Goal: Check status

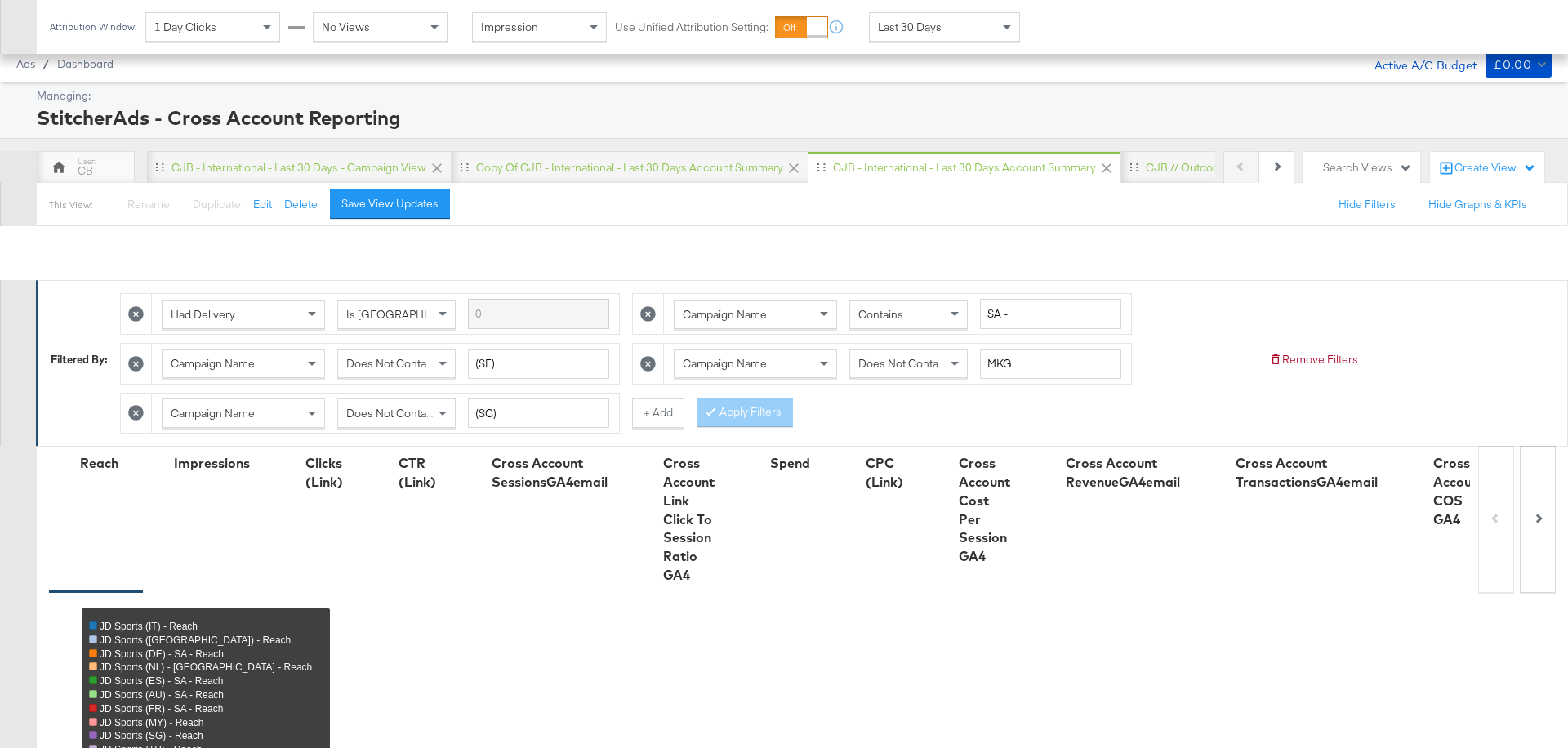
scroll to position [873, 0]
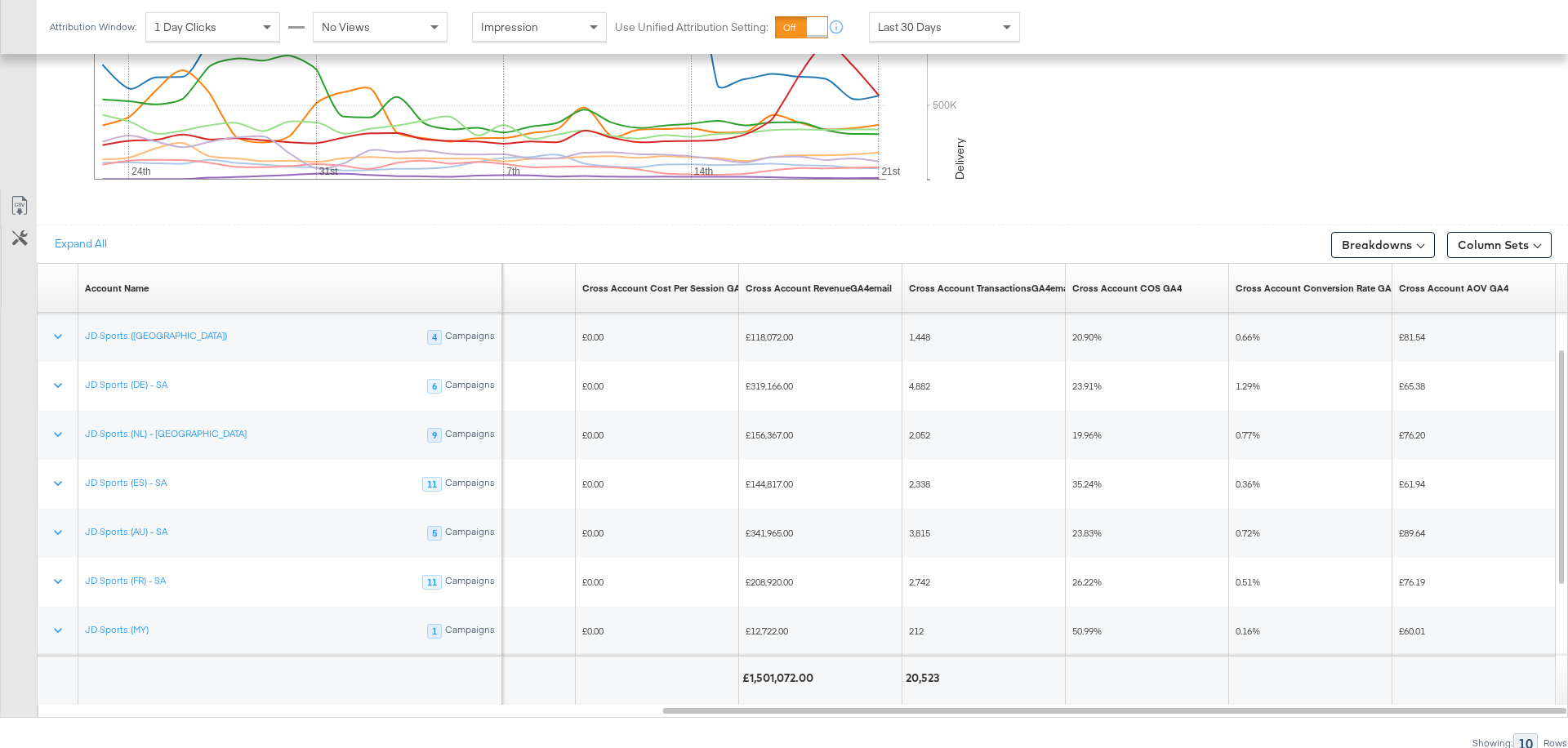
click at [982, 32] on div "Last 30 Days" at bounding box center [944, 27] width 149 height 28
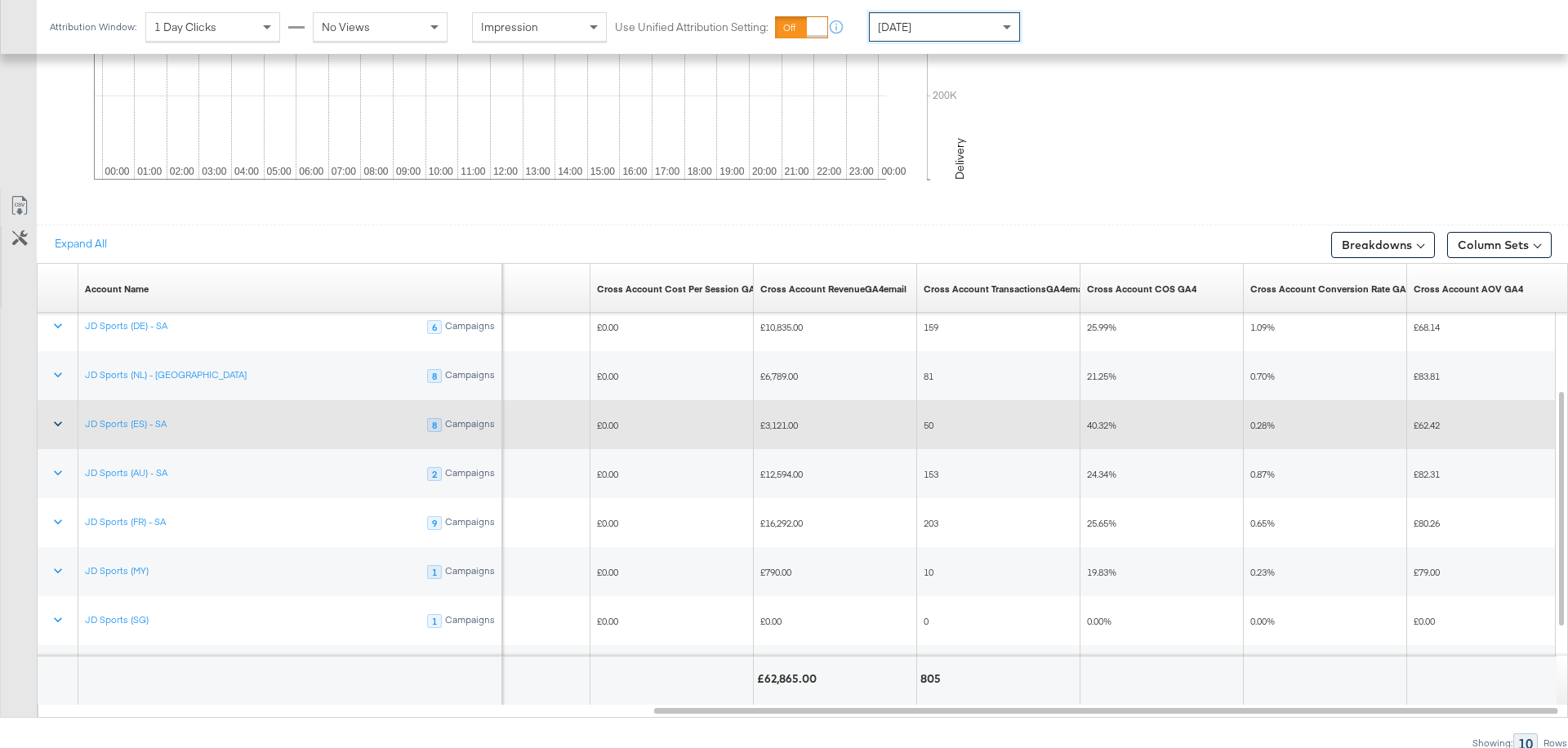
click at [65, 415] on button at bounding box center [57, 425] width 39 height 30
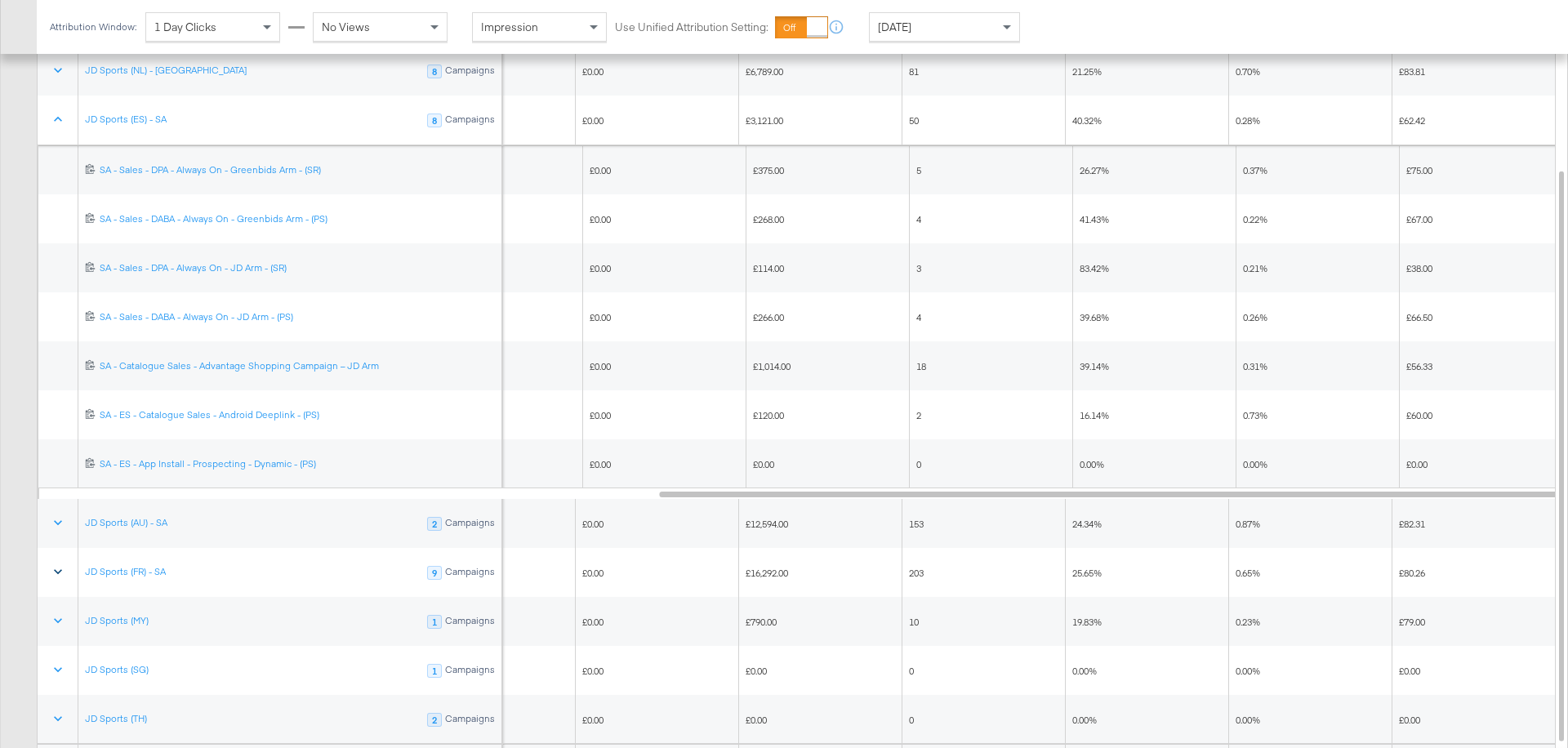
scroll to position [1227, 0]
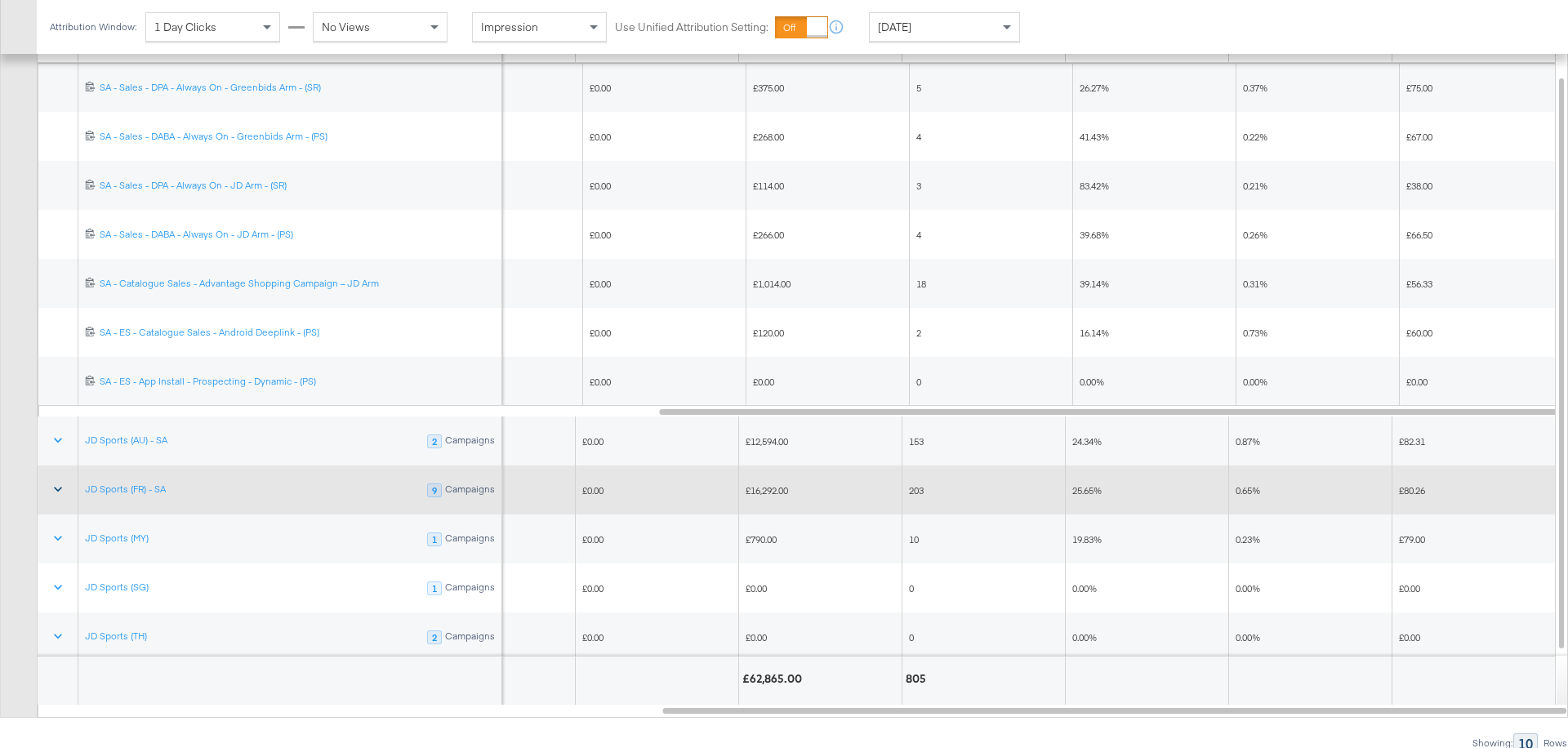
click at [50, 481] on icon at bounding box center [58, 489] width 17 height 17
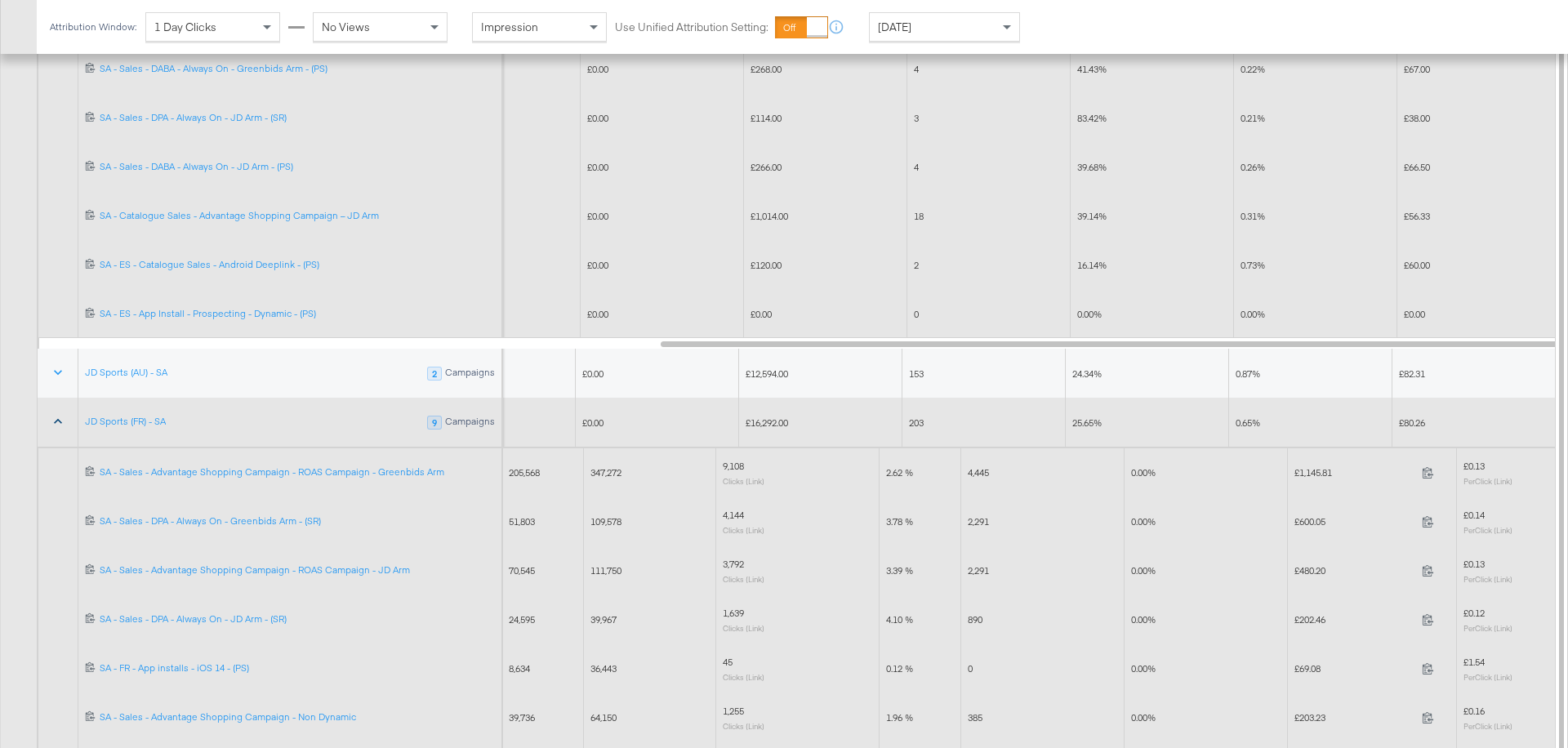
scroll to position [1412, 0]
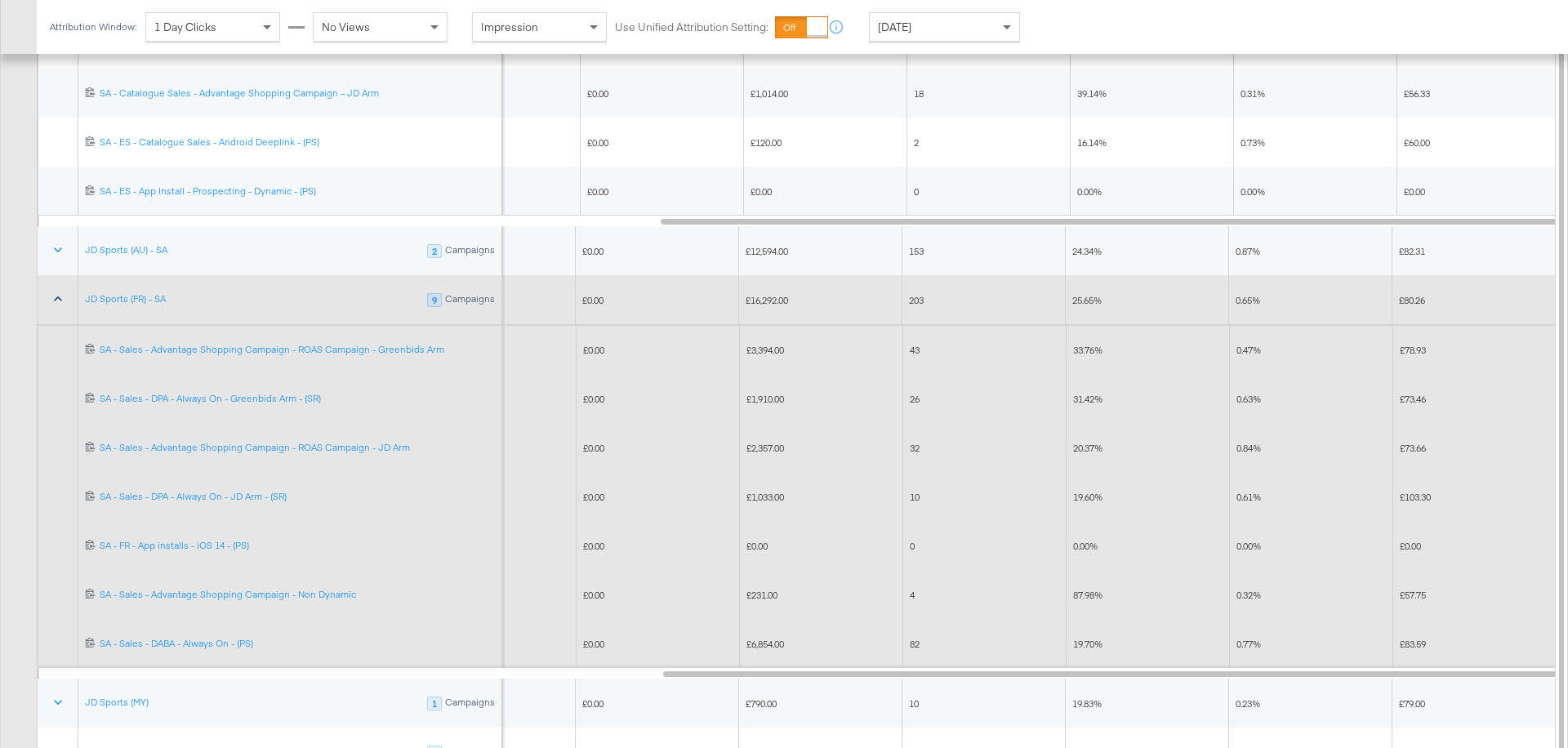
click at [964, 29] on div "[DATE]" at bounding box center [944, 27] width 149 height 28
click at [1077, 32] on div "[DATE]" at bounding box center [1064, 33] width 27 height 13
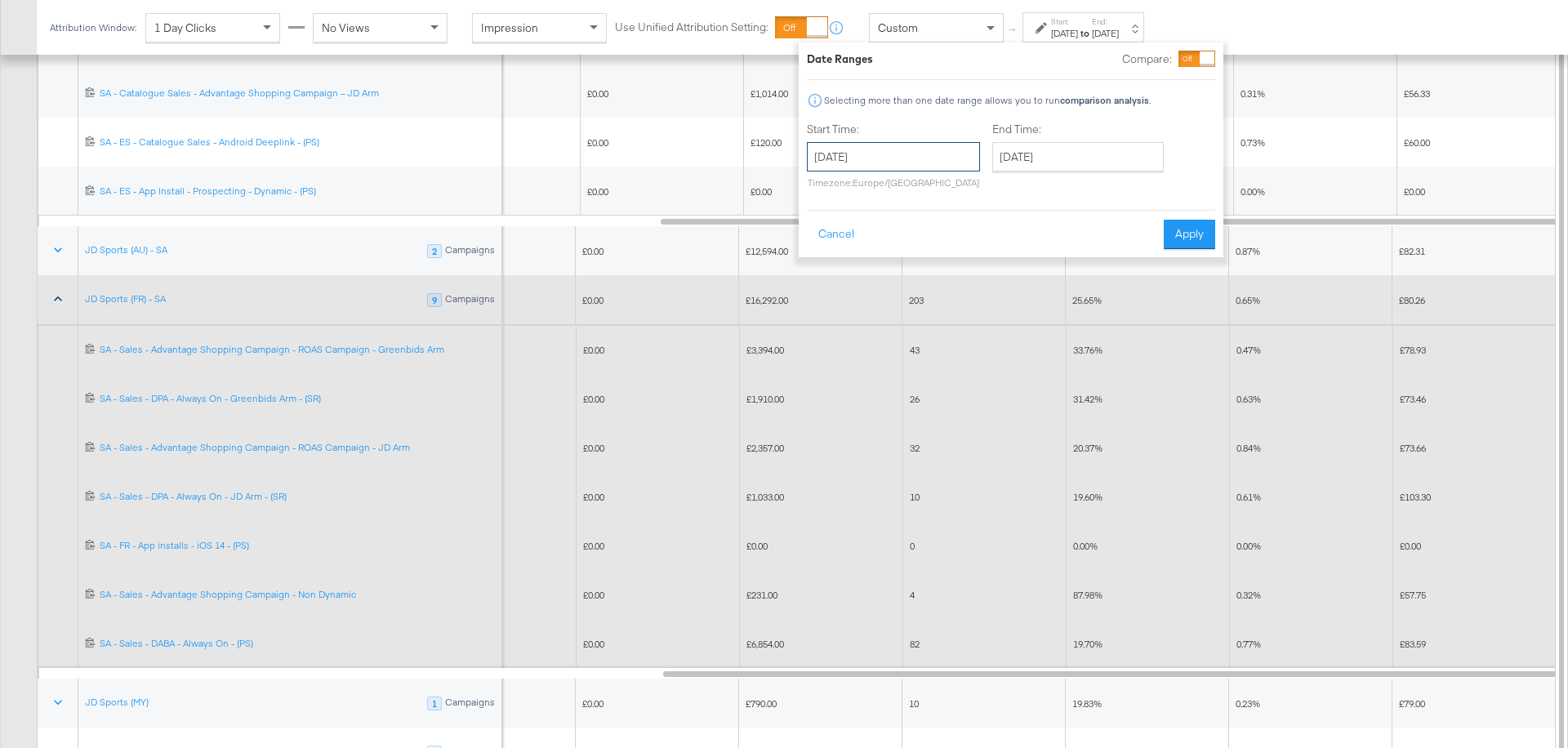
click at [886, 151] on input "[DATE]" at bounding box center [893, 157] width 173 height 30
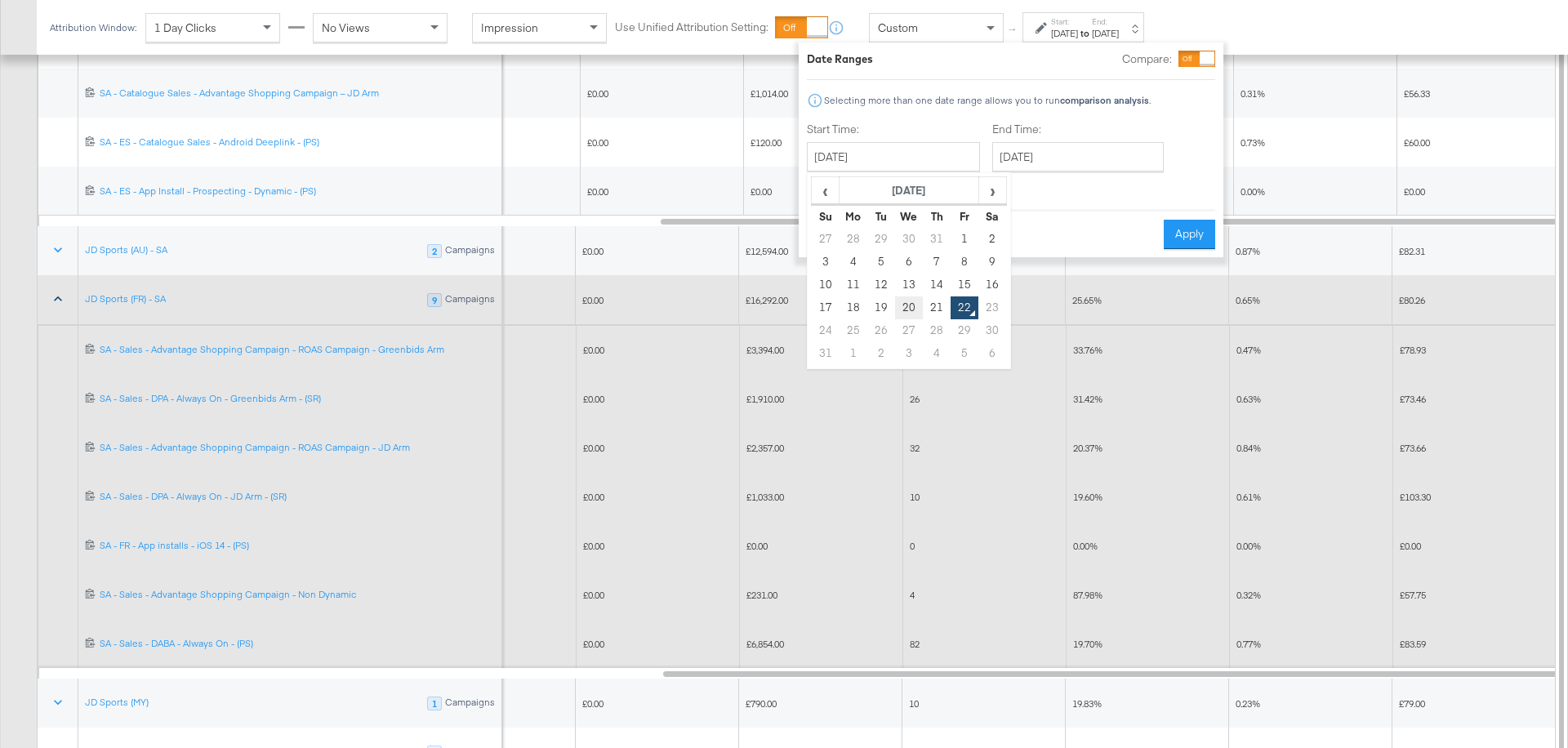
click at [909, 311] on td "20" at bounding box center [909, 308] width 28 height 23
type input "[DATE]"
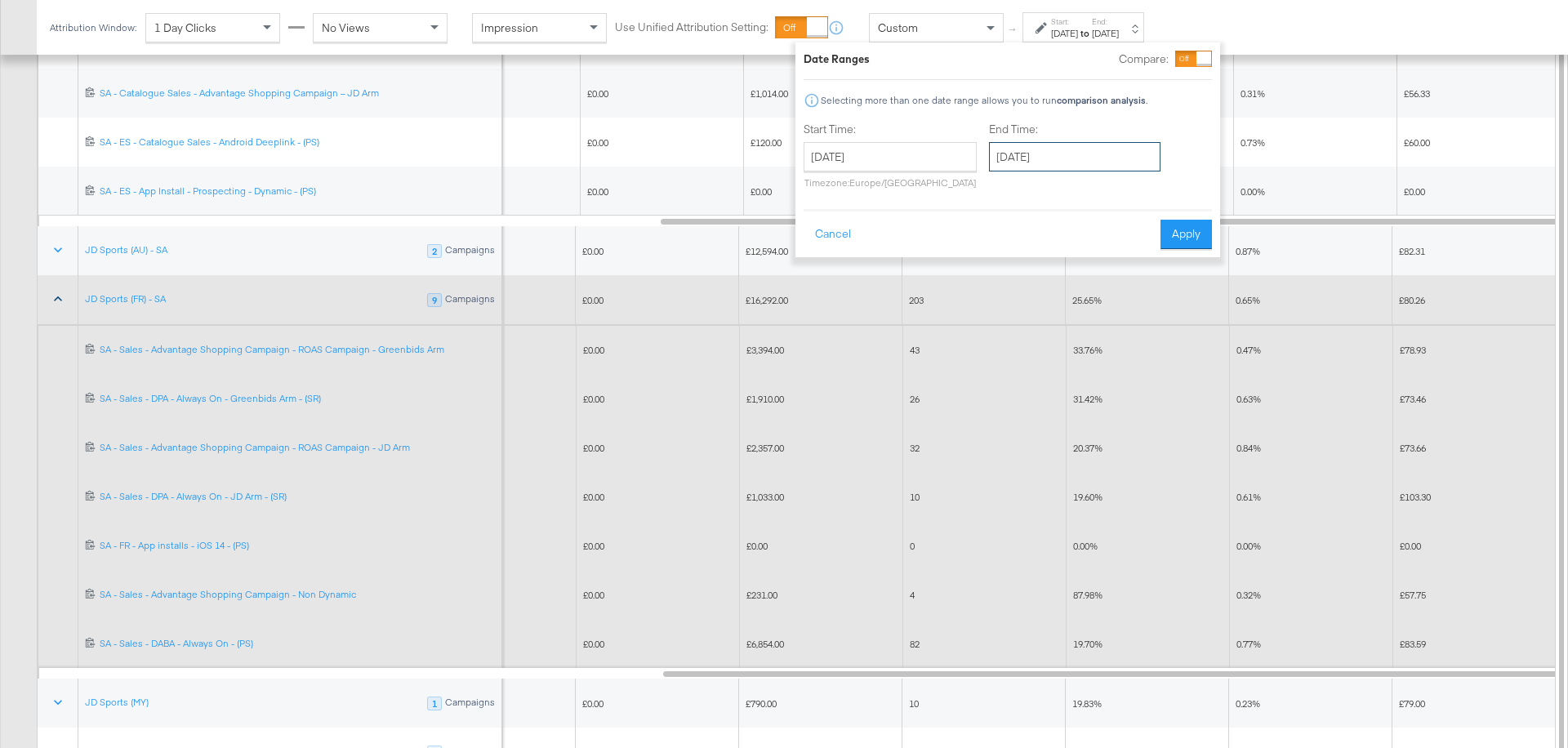
click at [1029, 159] on input "[DATE]" at bounding box center [1074, 157] width 172 height 30
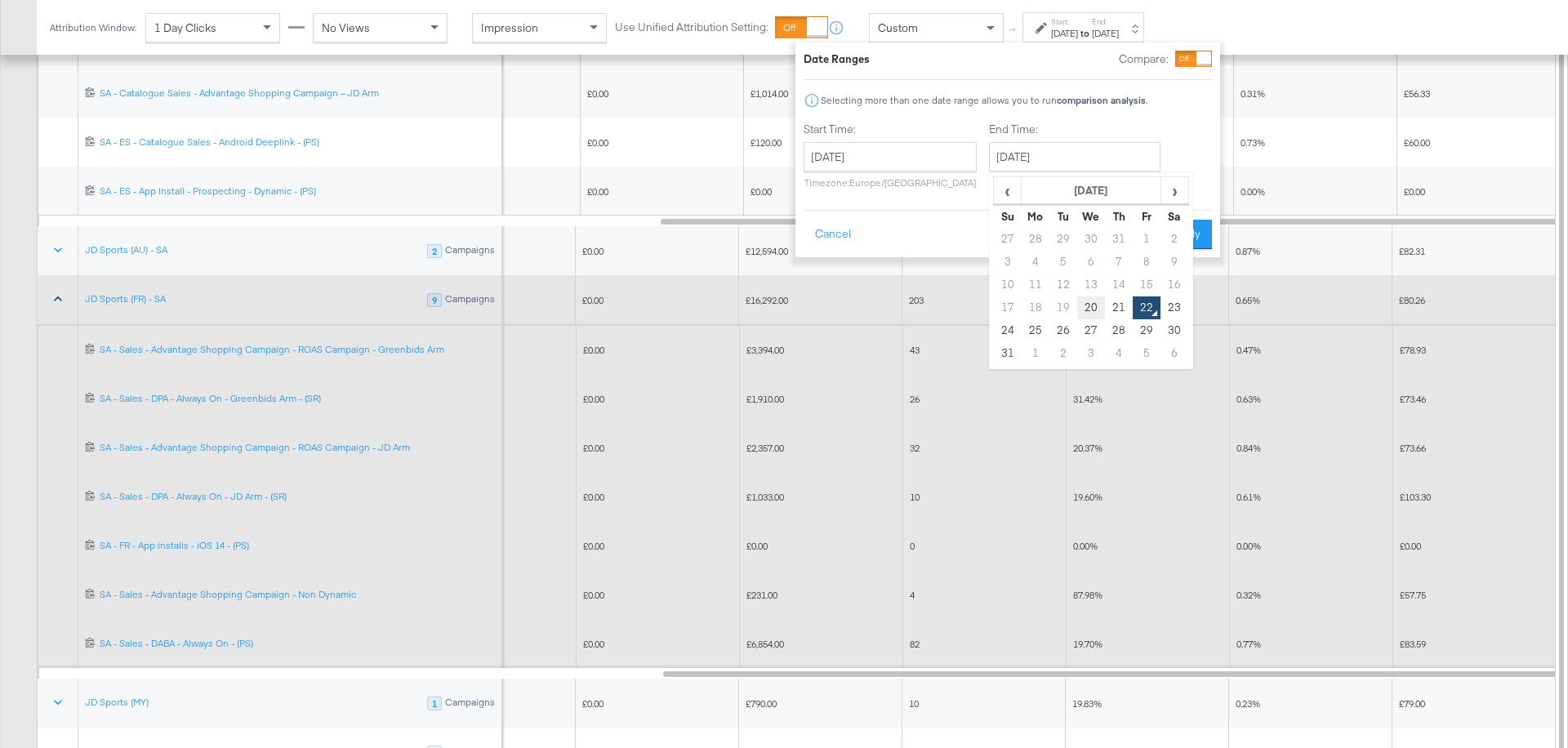
click at [1083, 310] on td "20" at bounding box center [1090, 308] width 28 height 23
type input "[DATE]"
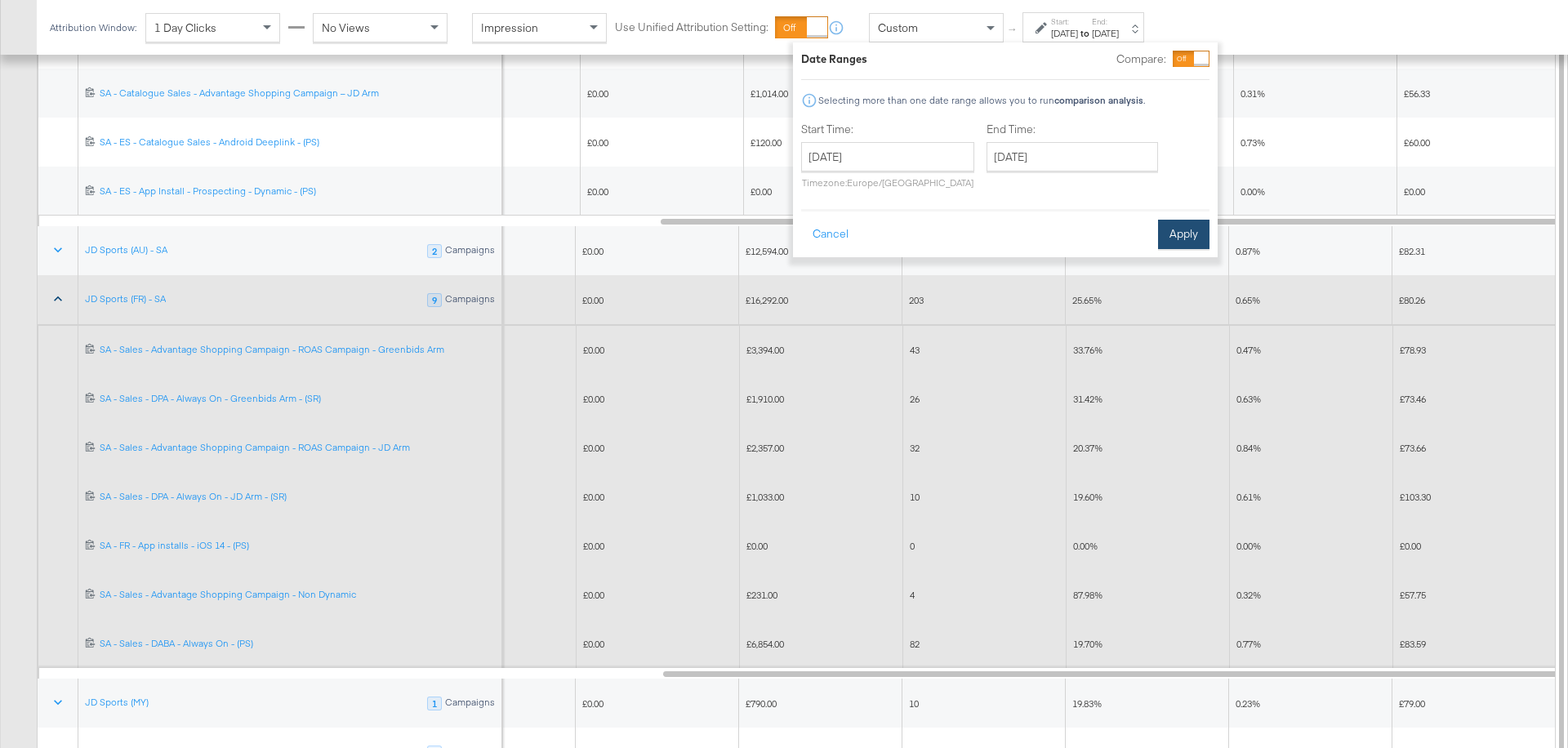
click at [1179, 235] on button "Apply" at bounding box center [1183, 235] width 51 height 30
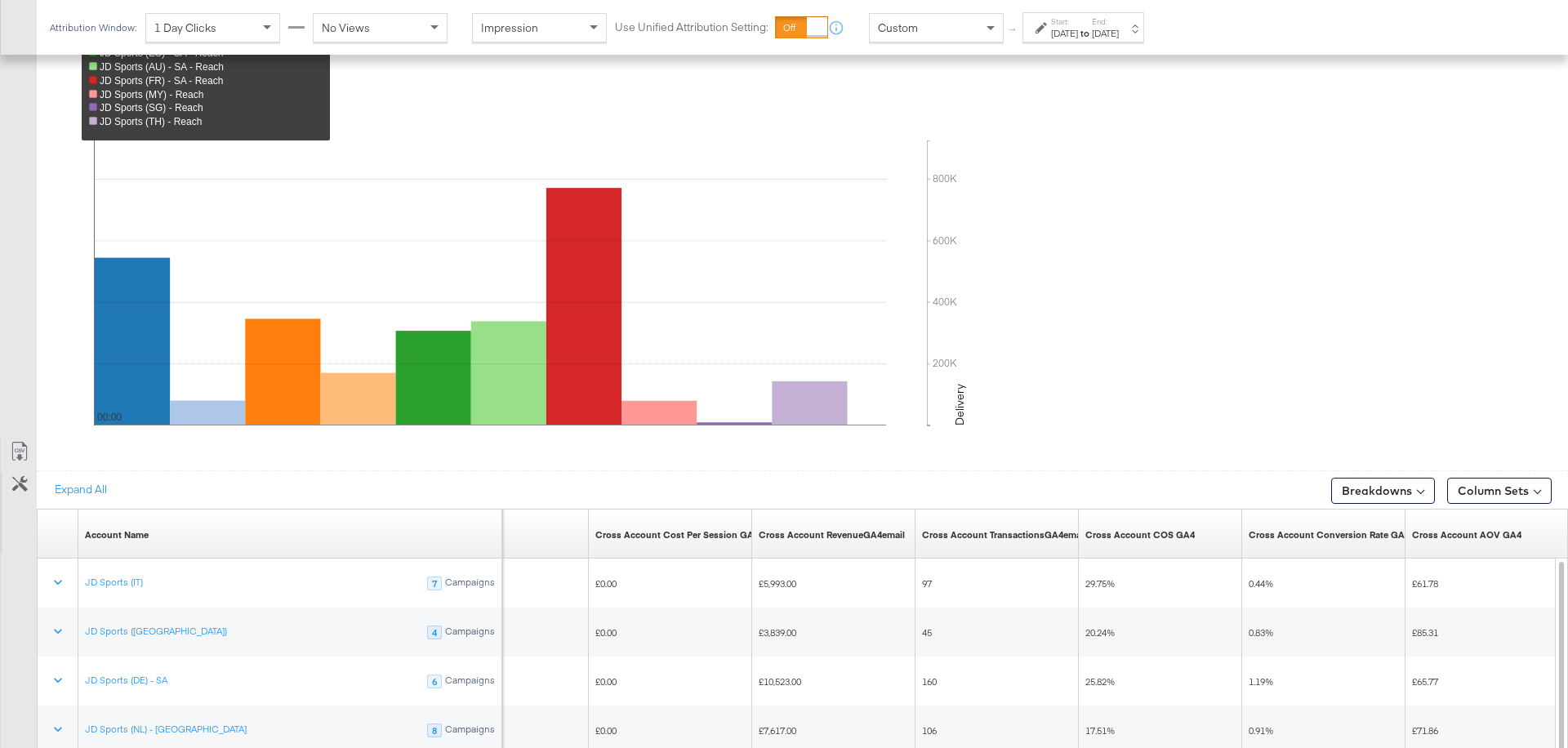
scroll to position [873, 0]
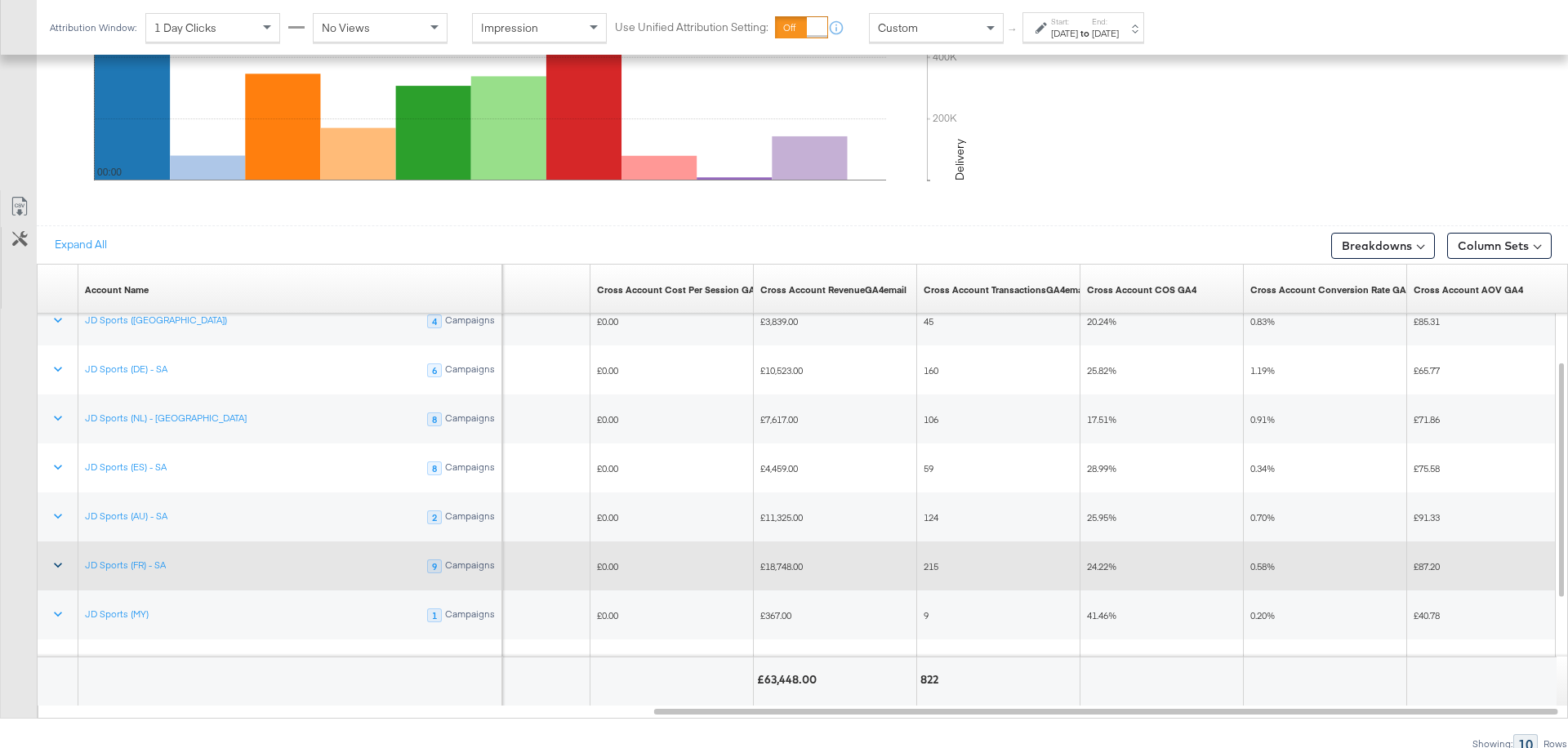
click at [55, 557] on icon at bounding box center [58, 565] width 17 height 17
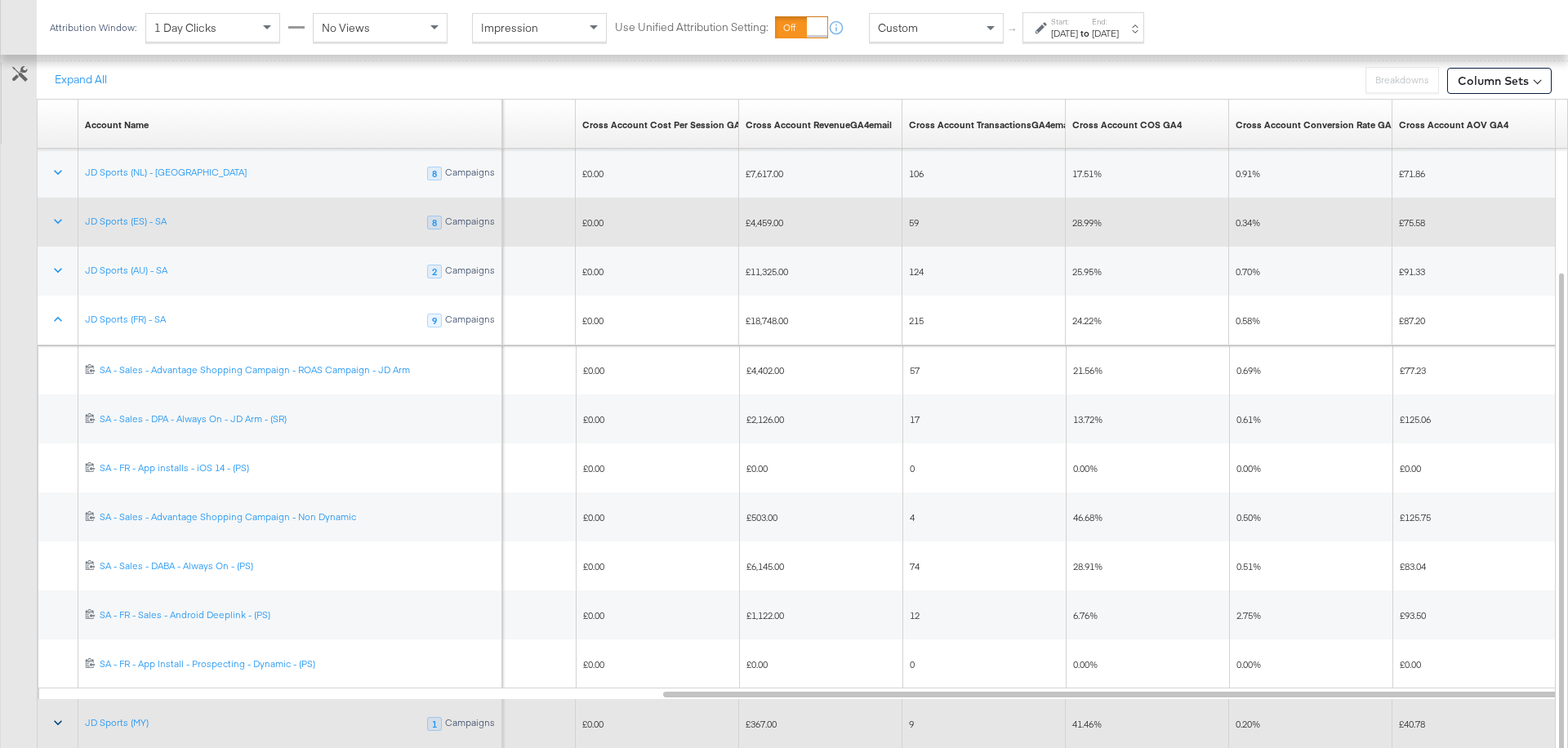
scroll to position [1042, 0]
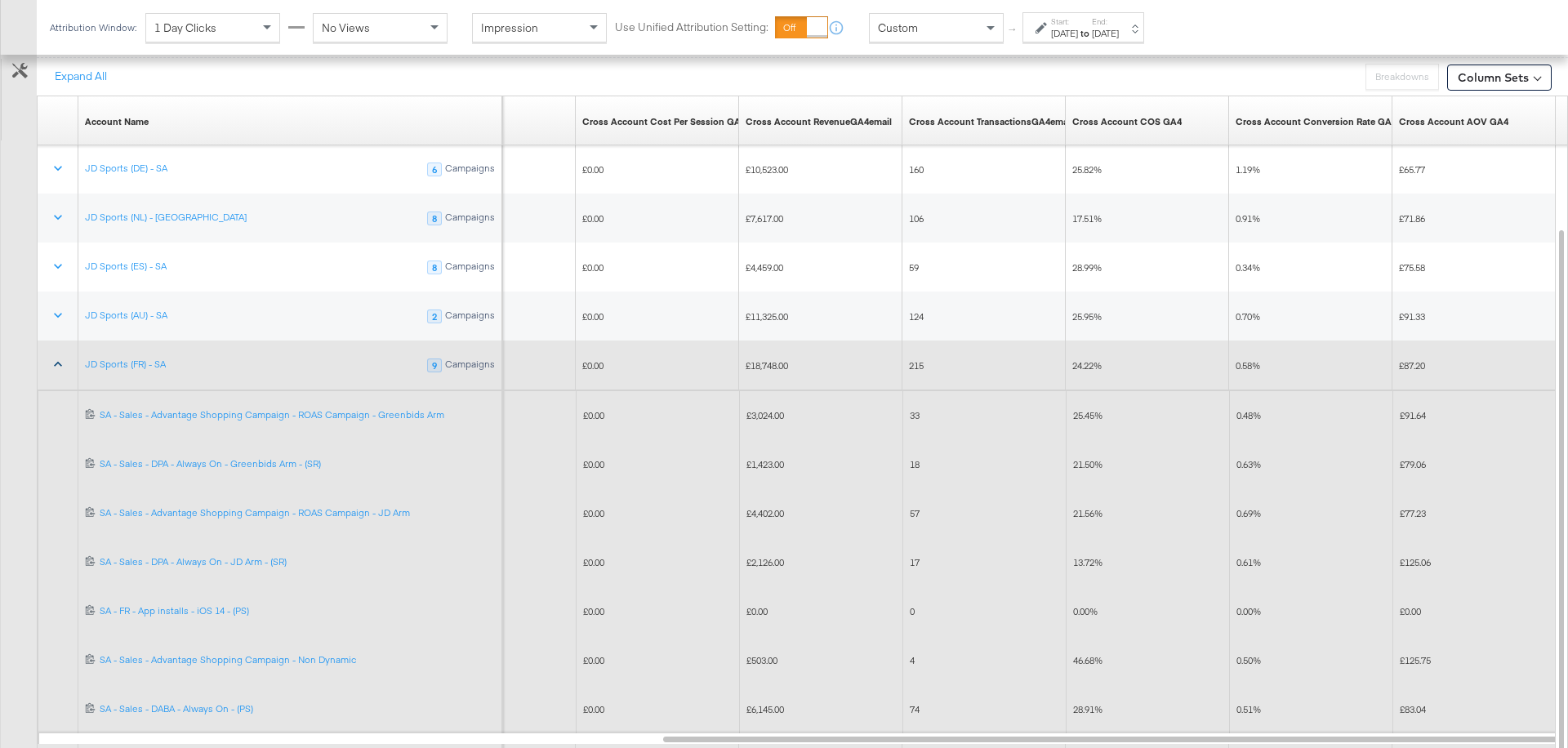
click at [58, 361] on icon at bounding box center [57, 363] width 8 height 5
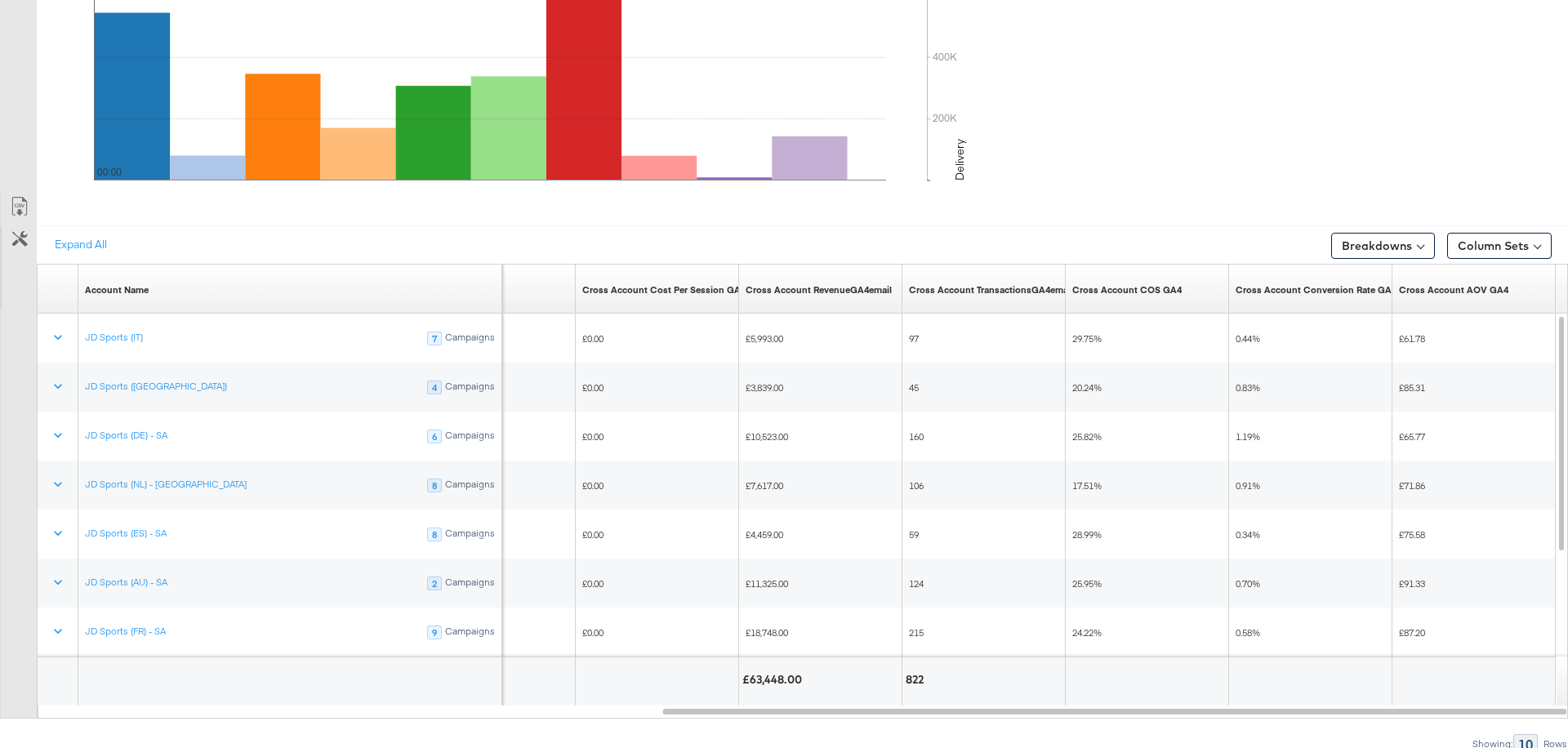
scroll to position [0, 0]
